Goal: Task Accomplishment & Management: Use online tool/utility

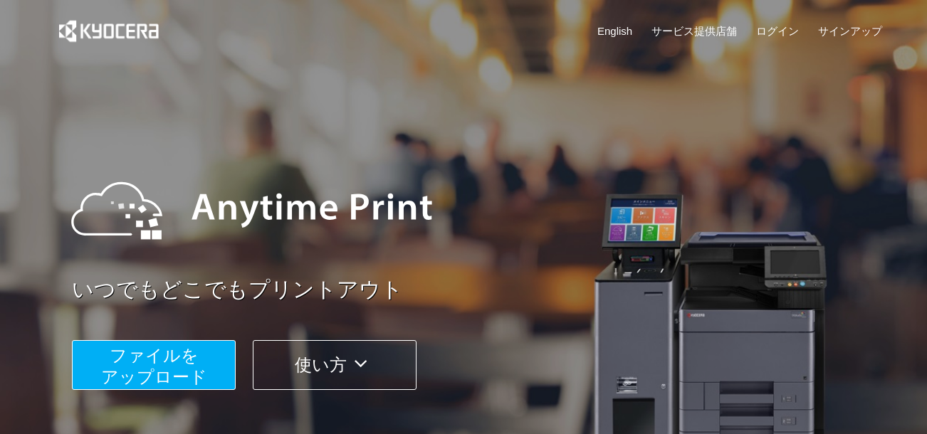
click at [139, 358] on span "ファイルを ​​アップロード" at bounding box center [154, 366] width 106 height 41
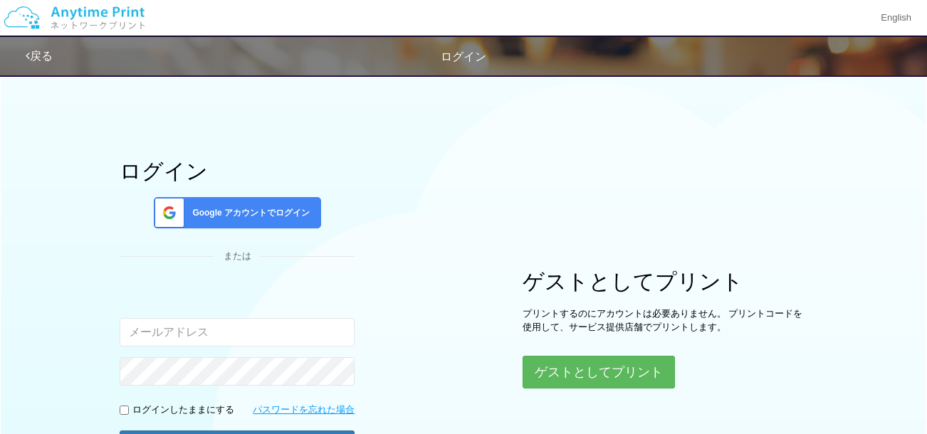
click at [246, 217] on span "Google アカウントでログイン" at bounding box center [248, 213] width 123 height 12
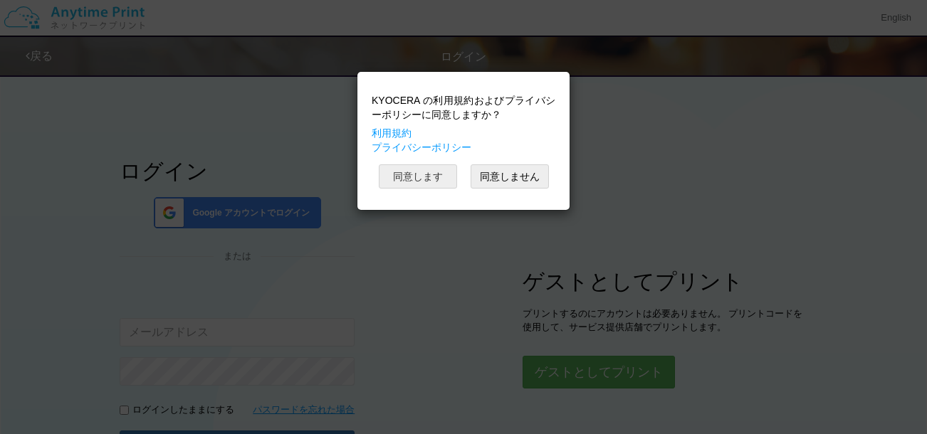
click at [412, 177] on button "同意します" at bounding box center [418, 177] width 78 height 24
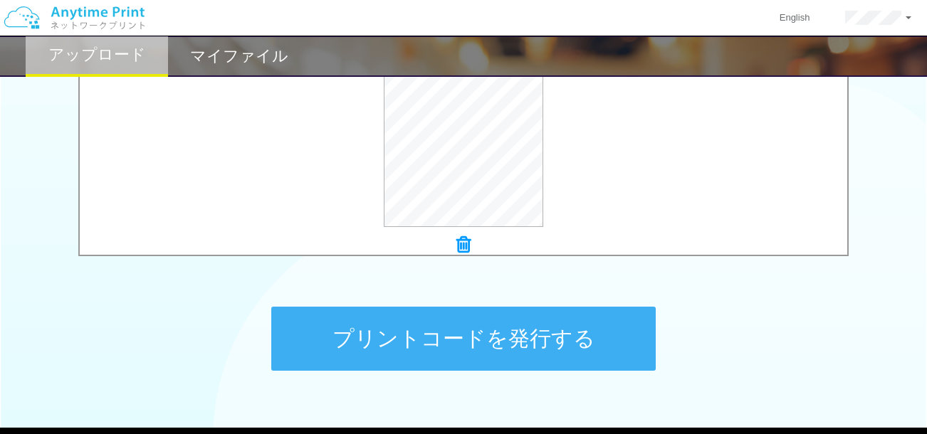
scroll to position [570, 0]
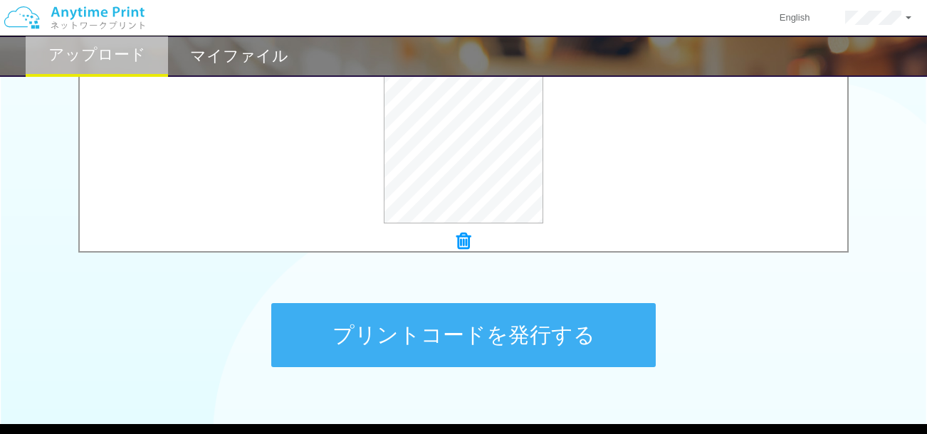
click at [442, 344] on button "プリントコードを発行する" at bounding box center [463, 335] width 385 height 64
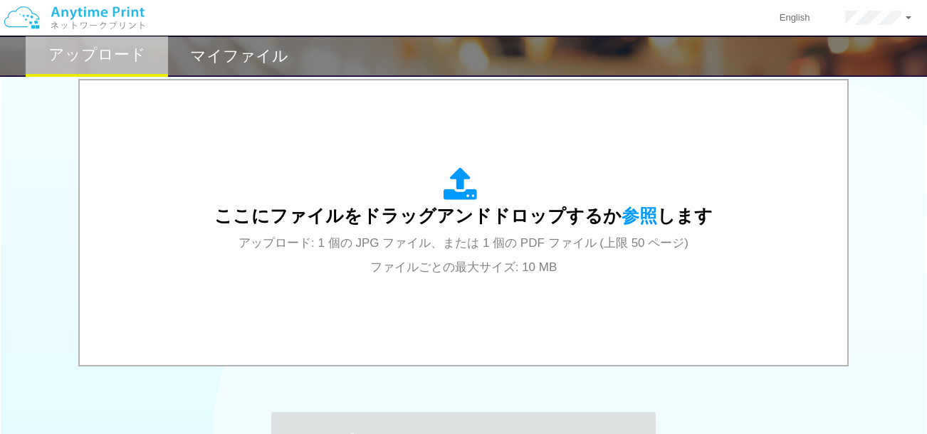
scroll to position [491, 0]
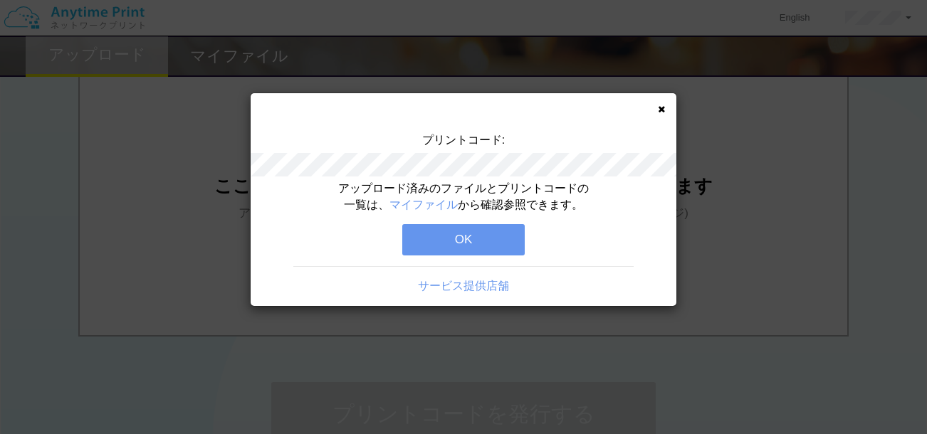
click at [460, 244] on button "OK" at bounding box center [463, 239] width 123 height 31
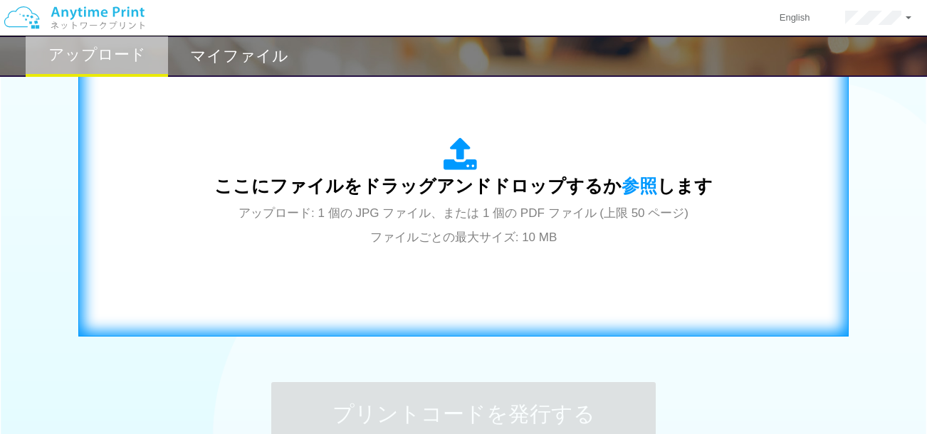
click at [442, 273] on div "ここにファイルをドラッグアンドドロップするか 参照 します アップロード: 1 個の JPG ファイル、または 1 個の PDF ファイル (上限 50 ペー…" at bounding box center [463, 193] width 741 height 258
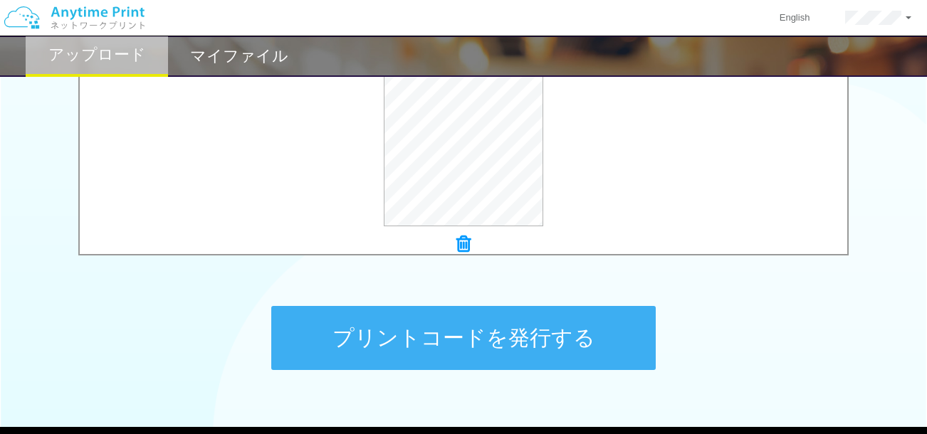
scroll to position [607, 0]
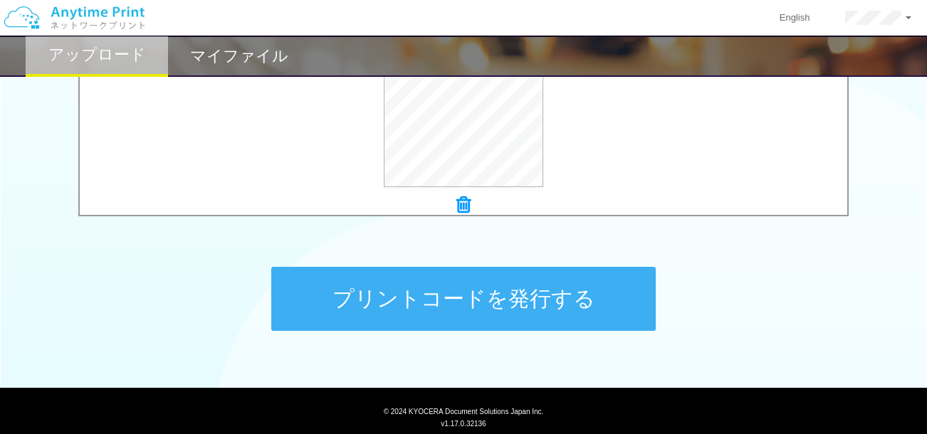
click at [370, 303] on button "プリントコードを発行する" at bounding box center [463, 299] width 385 height 64
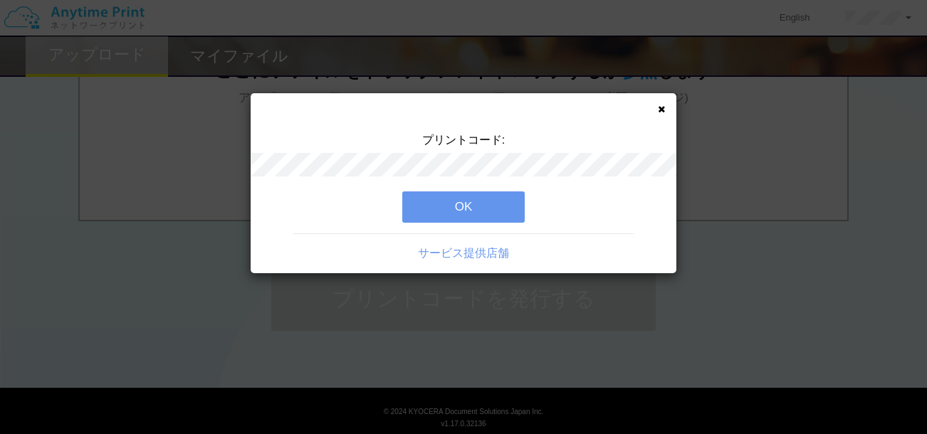
scroll to position [0, 0]
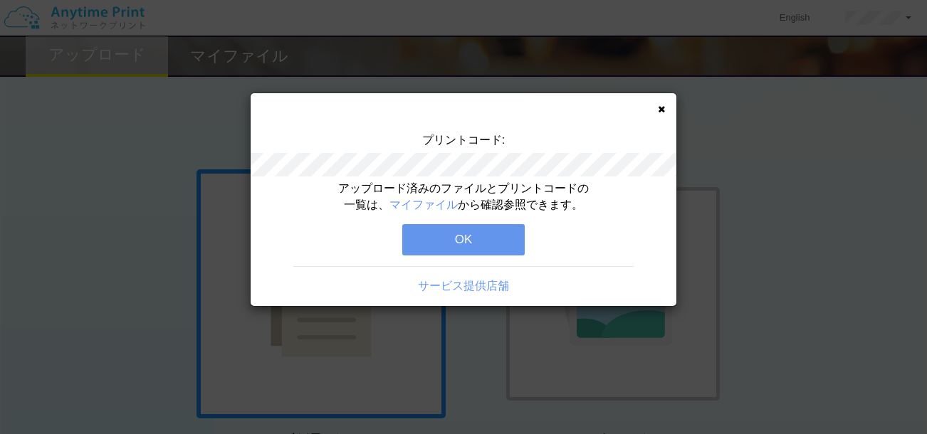
click at [456, 234] on button "OK" at bounding box center [463, 239] width 123 height 31
